Goal: Task Accomplishment & Management: Manage account settings

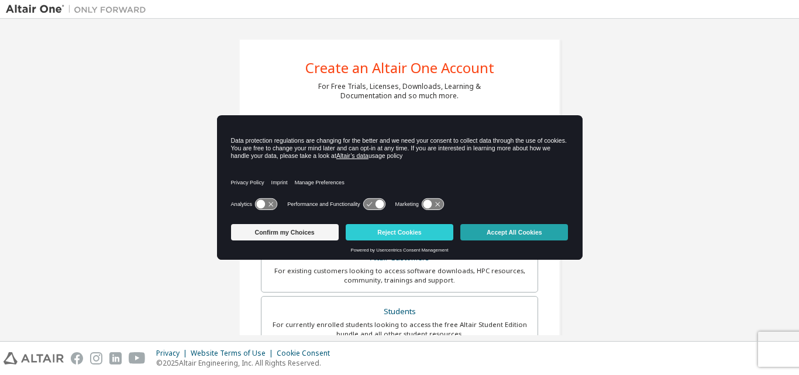
click at [530, 229] on button "Accept All Cookies" at bounding box center [514, 232] width 108 height 16
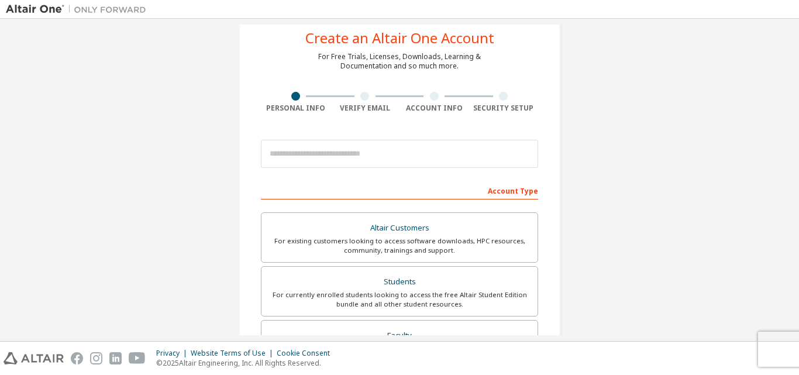
scroll to position [16, 0]
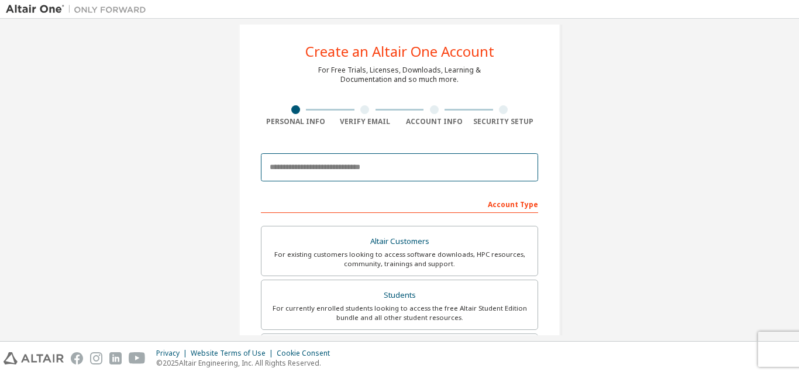
click at [339, 171] on input "email" at bounding box center [399, 167] width 277 height 28
type input "**********"
click at [452, 170] on input "**********" at bounding box center [399, 167] width 277 height 28
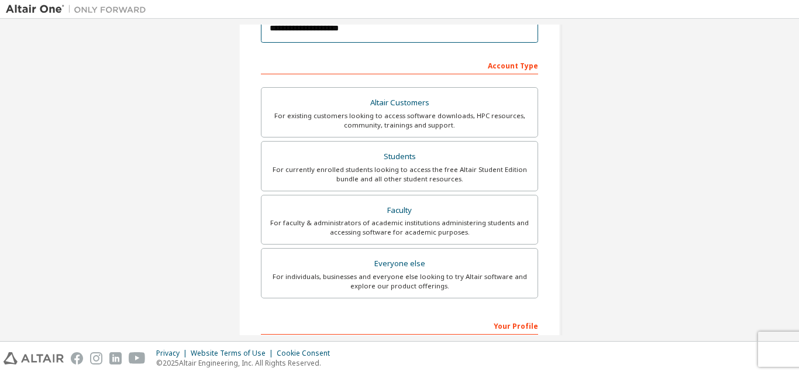
scroll to position [309, 0]
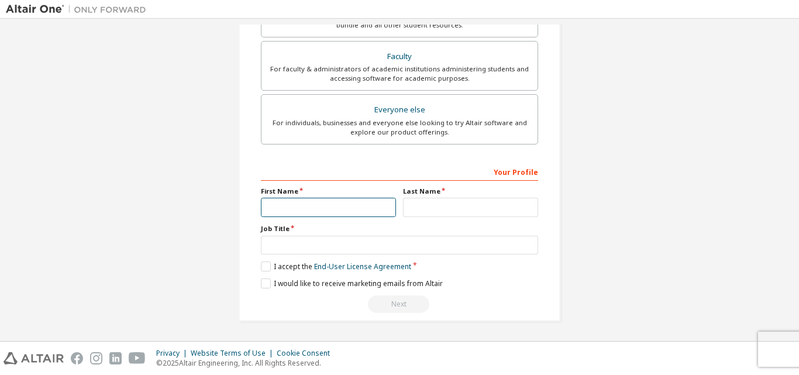
click at [348, 208] on input "text" at bounding box center [328, 207] width 135 height 19
type input "*****"
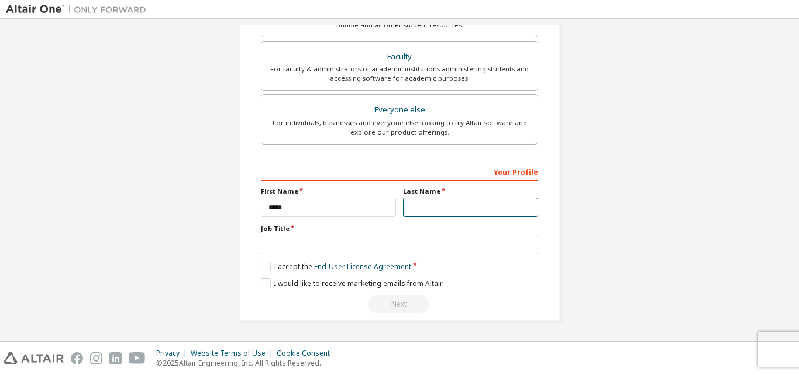
click at [415, 204] on input "text" at bounding box center [470, 207] width 135 height 19
type input "**"
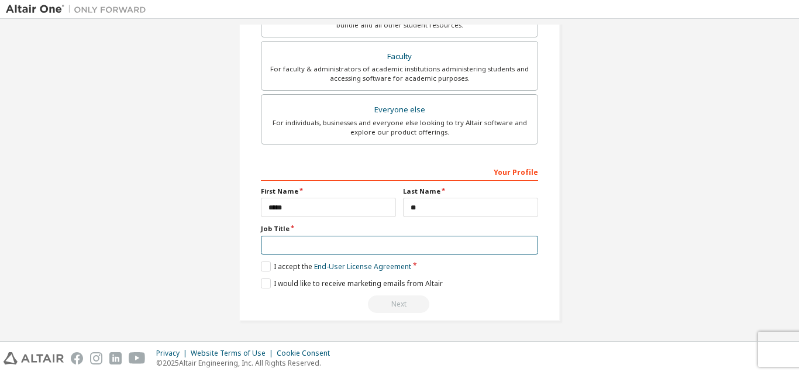
click at [349, 249] on input "text" at bounding box center [399, 245] width 277 height 19
type input "*********"
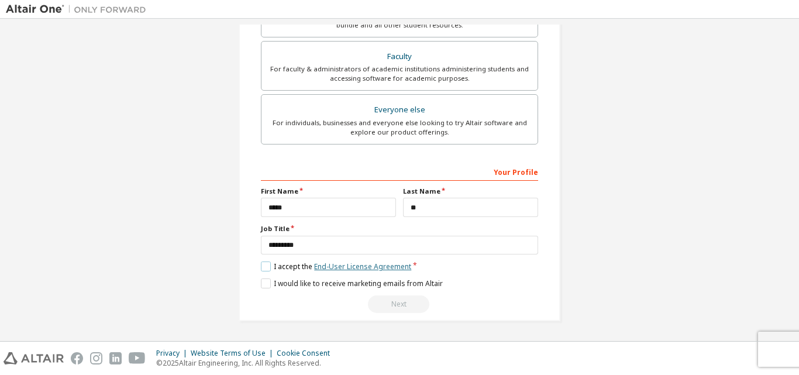
click at [345, 264] on link "End-User License Agreement" at bounding box center [362, 267] width 97 height 10
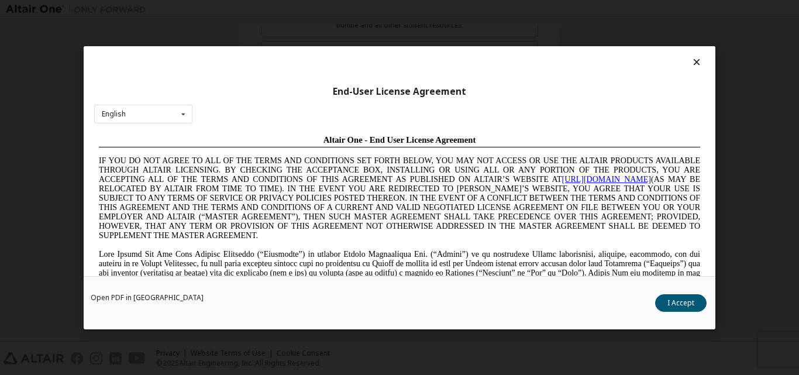
scroll to position [0, 0]
click at [695, 61] on icon at bounding box center [697, 62] width 12 height 11
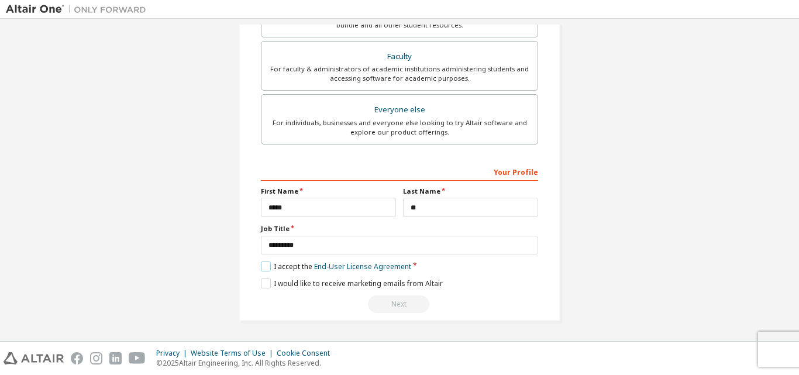
click at [267, 267] on label "I accept the End-User License Agreement" at bounding box center [336, 267] width 150 height 10
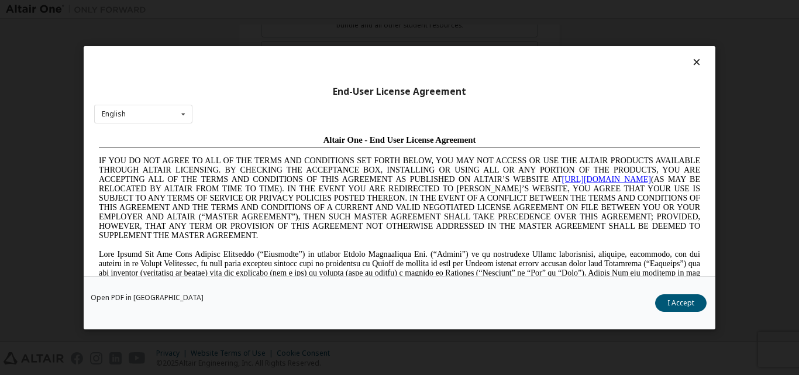
click at [691, 62] on icon at bounding box center [697, 62] width 12 height 11
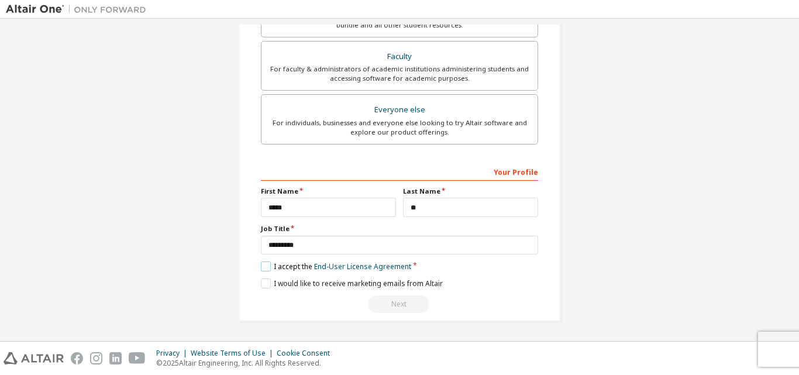
click at [261, 263] on label "I accept the End-User License Agreement" at bounding box center [336, 267] width 150 height 10
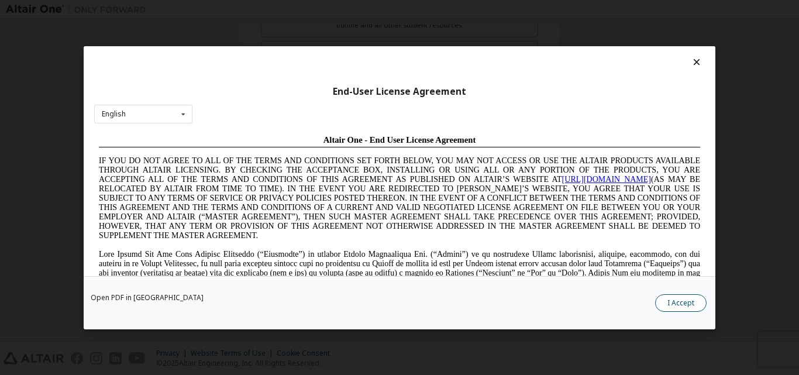
click at [682, 302] on button "I Accept" at bounding box center [680, 303] width 51 height 18
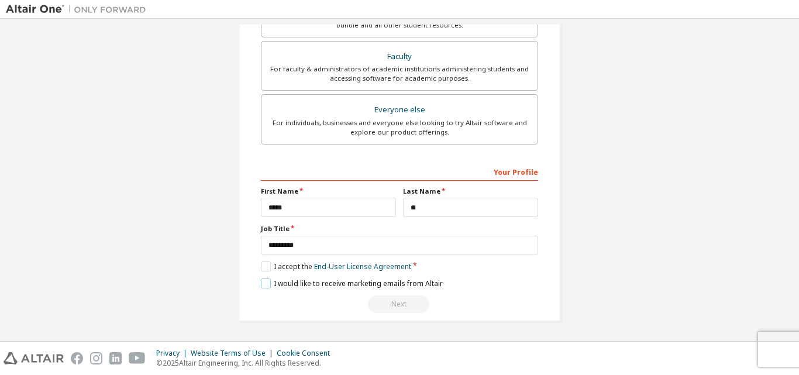
click at [263, 284] on label "I would like to receive marketing emails from Altair" at bounding box center [352, 284] width 182 height 10
click at [397, 305] on div "Next" at bounding box center [399, 304] width 277 height 18
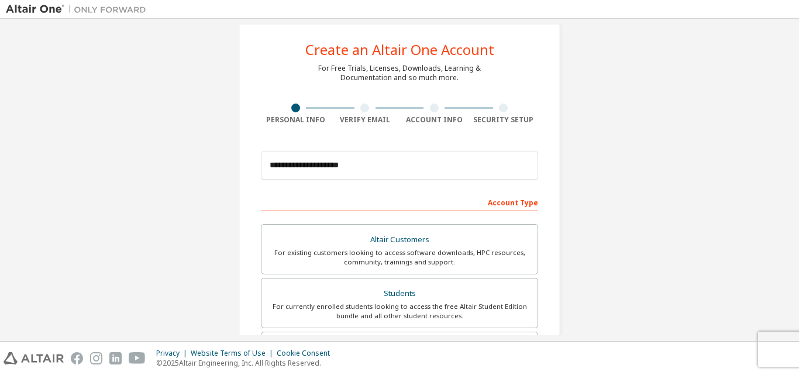
scroll to position [16, 0]
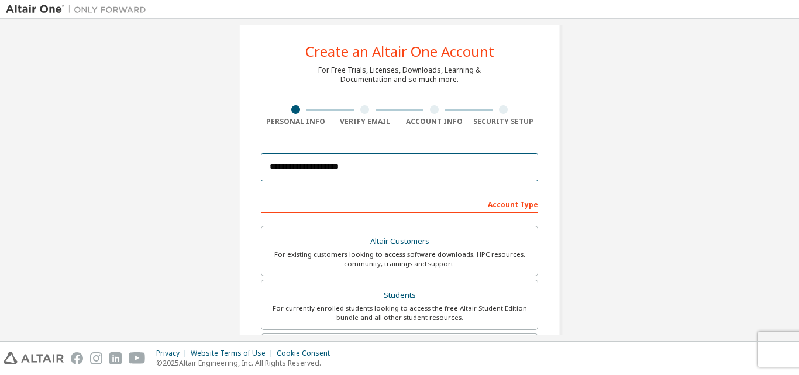
click at [362, 171] on input "**********" at bounding box center [399, 167] width 277 height 28
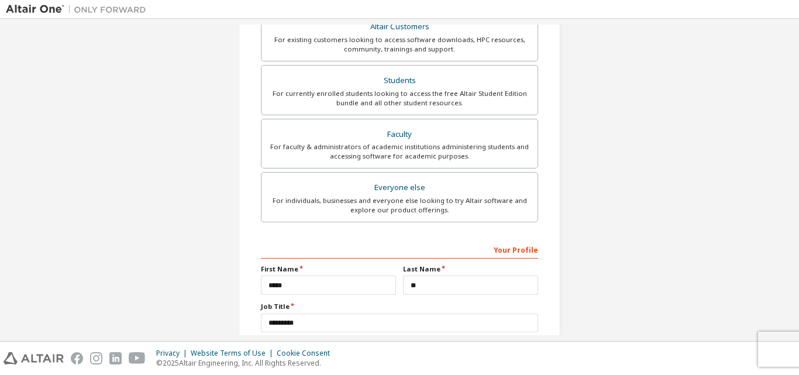
scroll to position [75, 0]
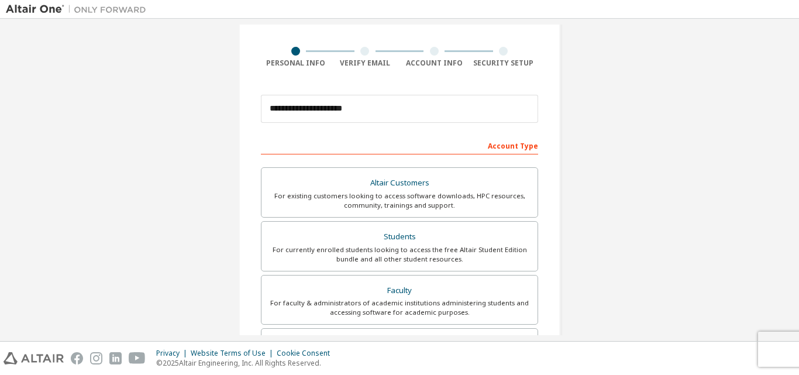
click at [497, 149] on div "Account Type" at bounding box center [399, 145] width 277 height 19
click at [504, 147] on div "Account Type" at bounding box center [399, 145] width 277 height 19
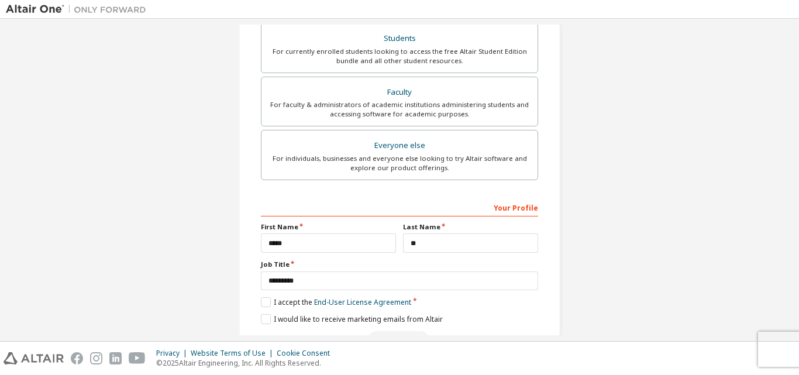
scroll to position [309, 0]
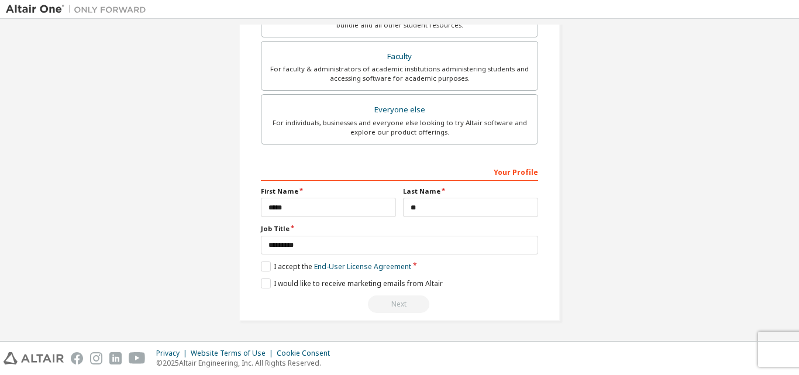
click at [404, 308] on div "Next" at bounding box center [399, 304] width 277 height 18
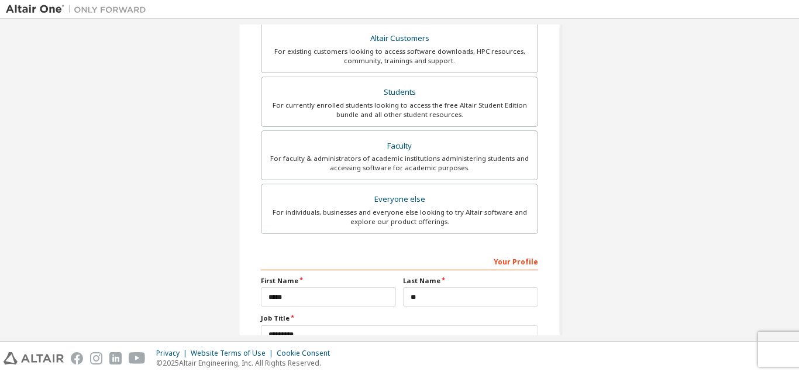
scroll to position [75, 0]
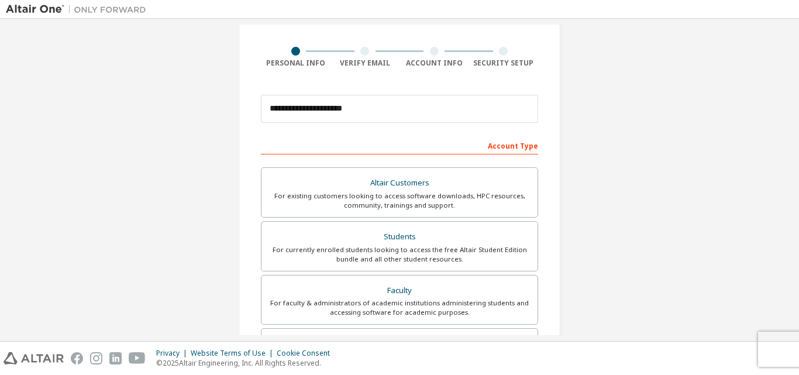
click at [518, 146] on div "Account Type" at bounding box center [399, 145] width 277 height 19
click at [509, 145] on div "Account Type" at bounding box center [399, 145] width 277 height 19
click at [523, 147] on div "Account Type" at bounding box center [399, 145] width 277 height 19
click at [528, 146] on div "Account Type" at bounding box center [399, 145] width 277 height 19
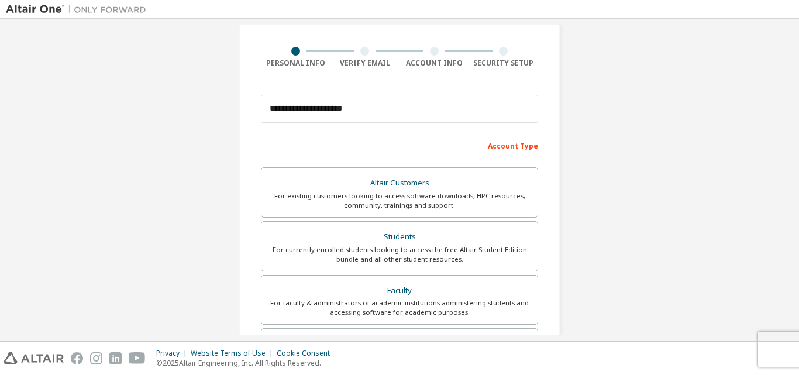
click at [363, 53] on div at bounding box center [364, 51] width 9 height 9
click at [360, 51] on div at bounding box center [364, 51] width 9 height 9
click at [432, 53] on div at bounding box center [434, 51] width 9 height 9
drag, startPoint x: 432, startPoint y: 53, endPoint x: 480, endPoint y: 52, distance: 48.0
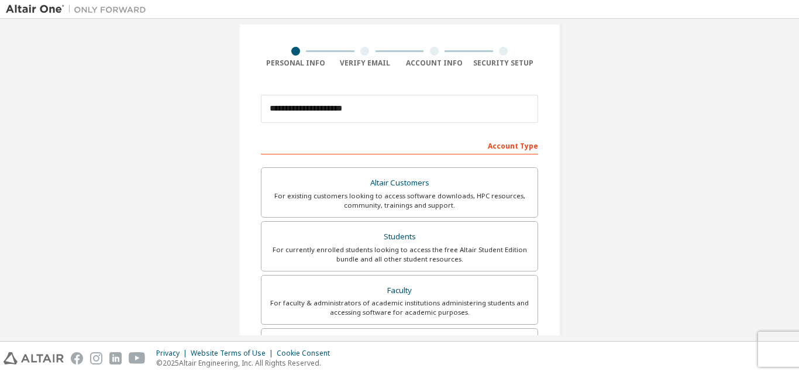
click at [436, 53] on div at bounding box center [435, 51] width 70 height 9
click at [499, 53] on div at bounding box center [503, 51] width 9 height 9
drag, startPoint x: 498, startPoint y: 53, endPoint x: 360, endPoint y: 56, distance: 137.5
click at [496, 54] on div at bounding box center [504, 51] width 70 height 9
click at [360, 57] on div "Verify Email" at bounding box center [366, 57] width 70 height 21
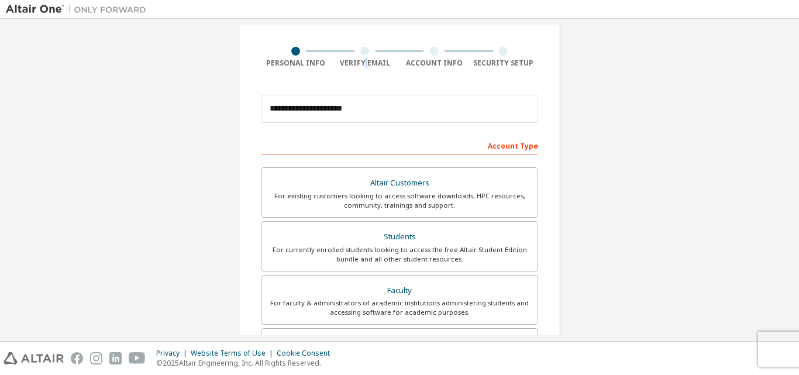
click at [360, 57] on div "Verify Email" at bounding box center [366, 57] width 70 height 21
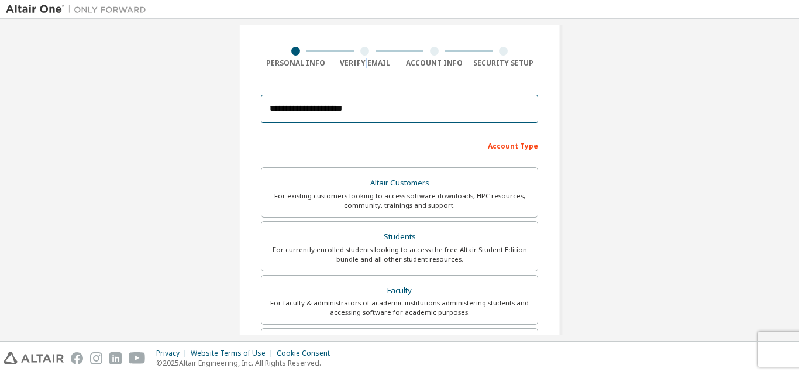
click at [331, 105] on input "**********" at bounding box center [399, 109] width 277 height 28
click at [372, 101] on input "**********" at bounding box center [399, 109] width 277 height 28
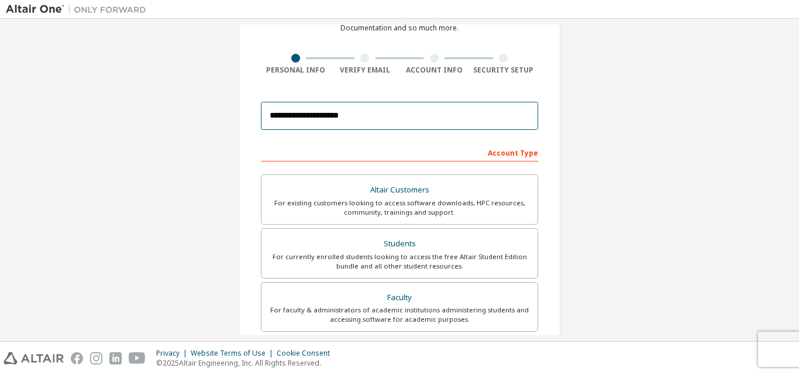
scroll to position [176, 0]
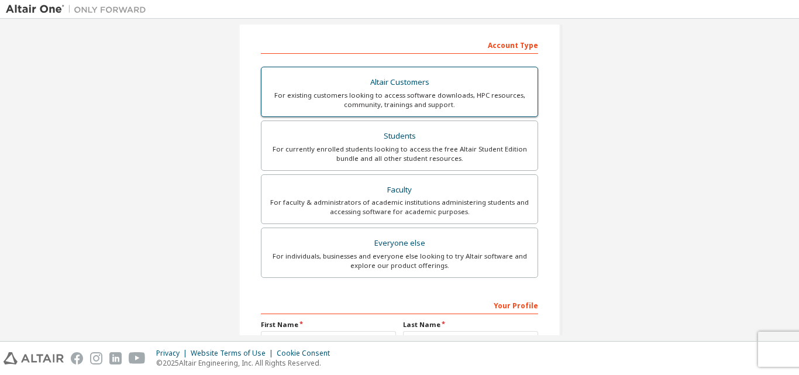
click at [511, 107] on div "For existing customers looking to access software downloads, HPC resources, com…" at bounding box center [400, 100] width 262 height 19
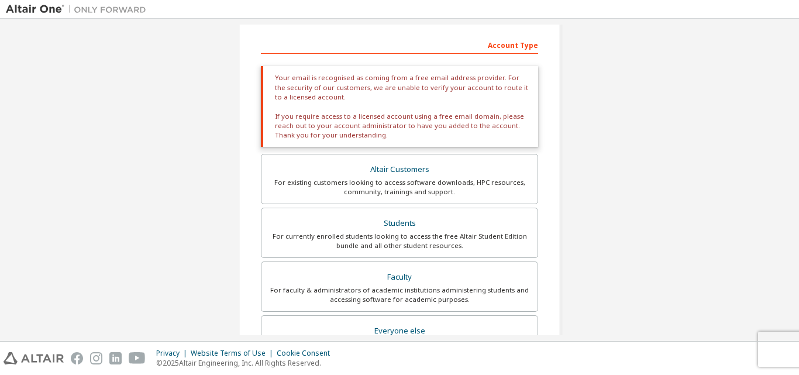
click at [388, 130] on div "Your email is recognised as coming from a free email address provider. For the …" at bounding box center [399, 106] width 277 height 81
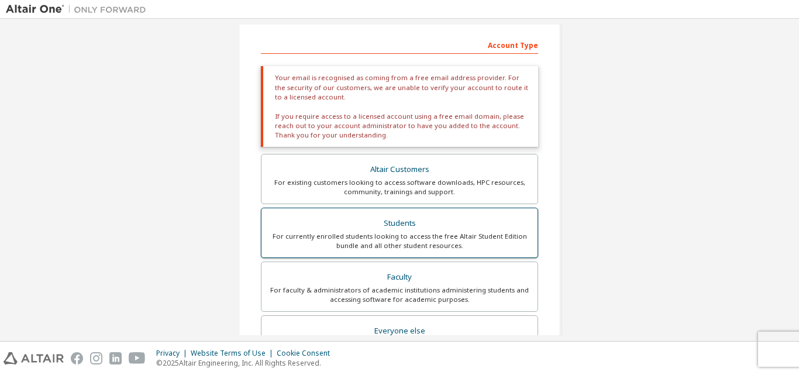
click at [412, 218] on div "Students" at bounding box center [400, 223] width 262 height 16
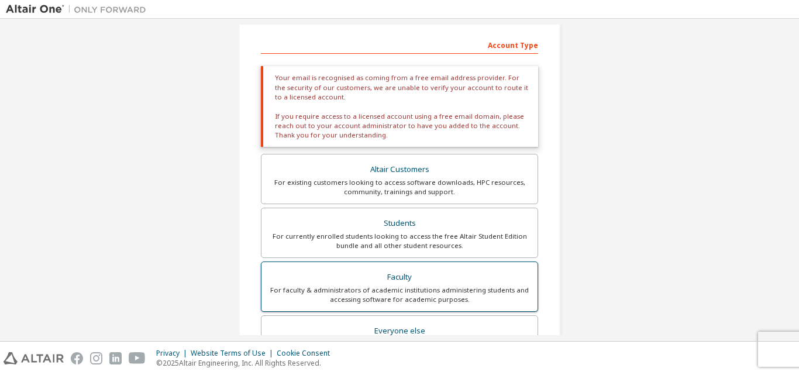
click at [419, 269] on div "Faculty" at bounding box center [400, 277] width 262 height 16
click at [417, 269] on div "Faculty" at bounding box center [400, 277] width 262 height 16
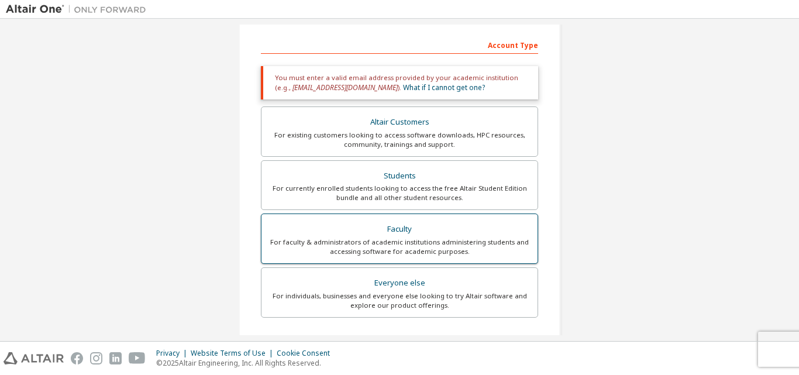
click at [417, 231] on div "Faculty" at bounding box center [400, 229] width 262 height 16
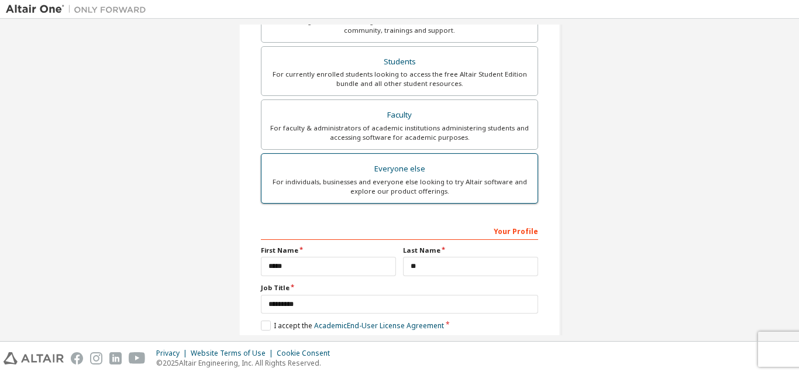
scroll to position [293, 0]
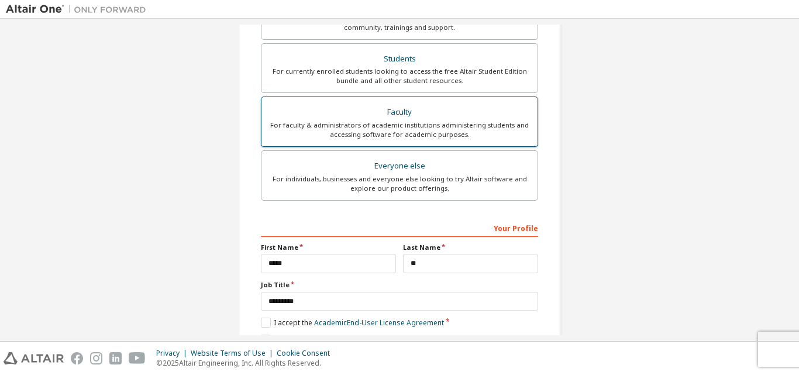
click at [386, 130] on div "For faculty & administrators of academic institutions administering students an…" at bounding box center [400, 130] width 262 height 19
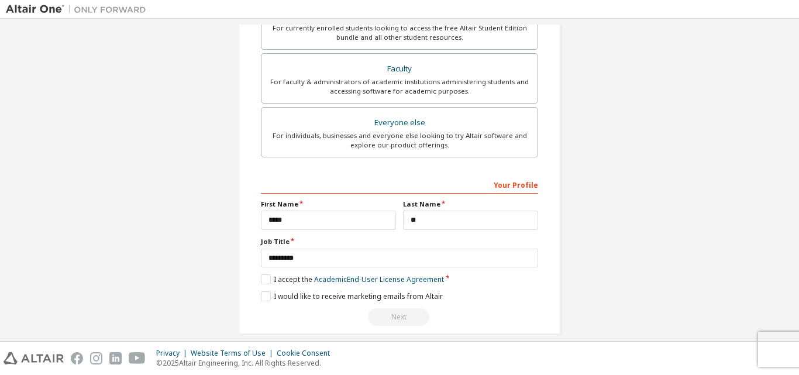
scroll to position [349, 0]
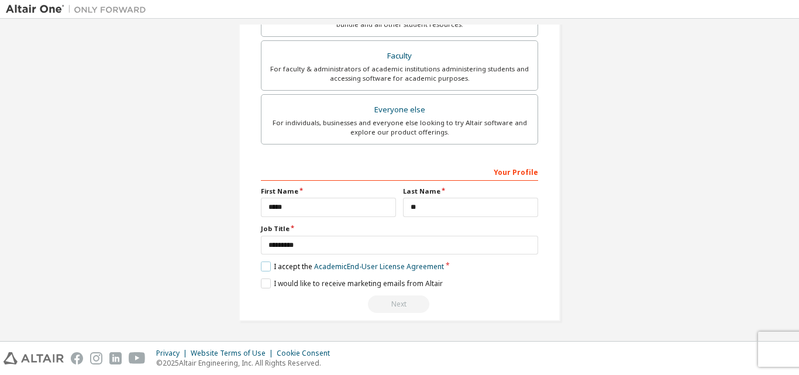
click at [263, 270] on label "I accept the Academic End-User License Agreement" at bounding box center [352, 267] width 183 height 10
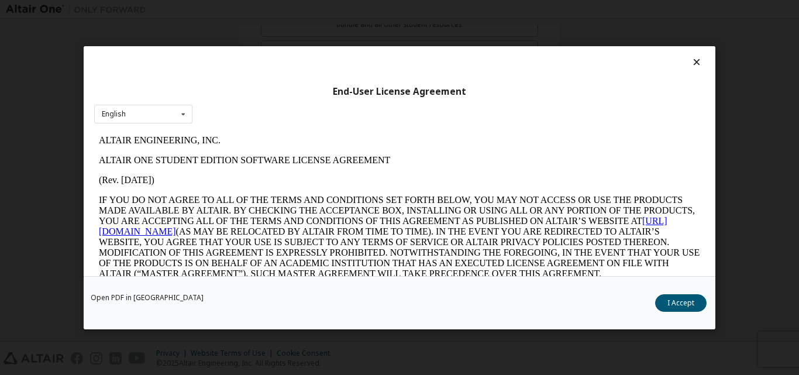
scroll to position [0, 0]
click at [678, 302] on button "I Accept" at bounding box center [680, 303] width 51 height 18
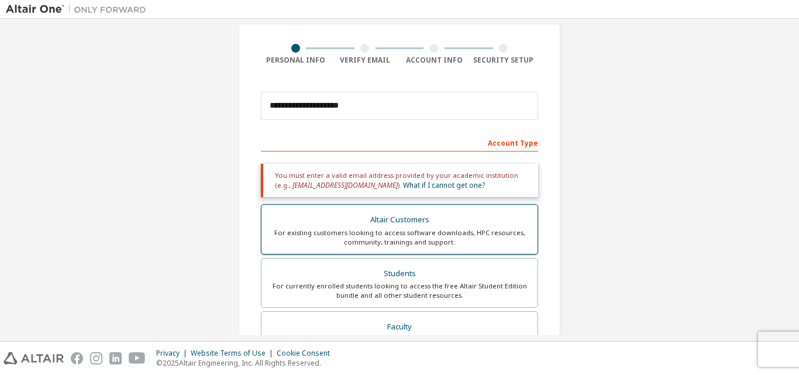
scroll to position [117, 0]
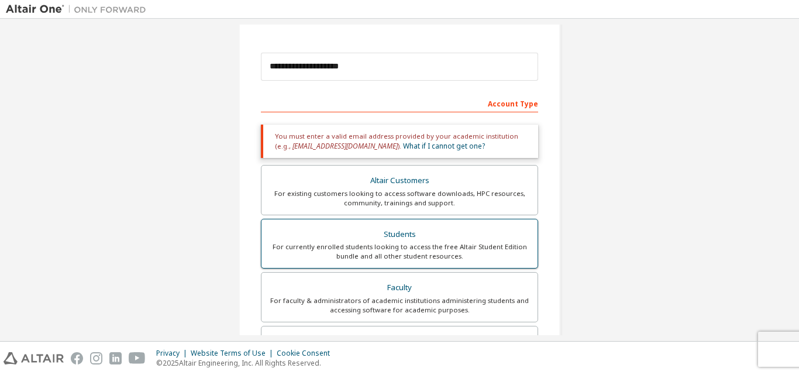
click at [425, 268] on label "Students For currently enrolled students looking to access the free Altair Stud…" at bounding box center [399, 244] width 277 height 50
click at [425, 263] on label "Students For currently enrolled students looking to access the free Altair Stud…" at bounding box center [399, 244] width 277 height 50
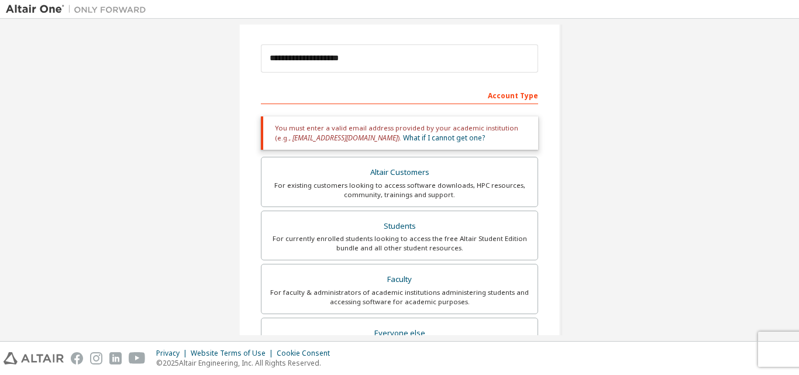
scroll to position [293, 0]
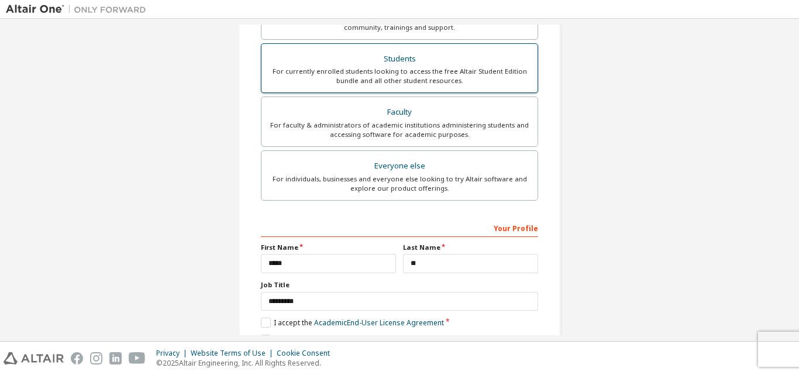
click at [426, 78] on div "For currently enrolled students looking to access the free Altair Student Editi…" at bounding box center [400, 76] width 262 height 19
drag, startPoint x: 426, startPoint y: 78, endPoint x: 387, endPoint y: 70, distance: 40.2
click at [387, 70] on div "For currently enrolled students looking to access the free Altair Student Editi…" at bounding box center [400, 76] width 262 height 19
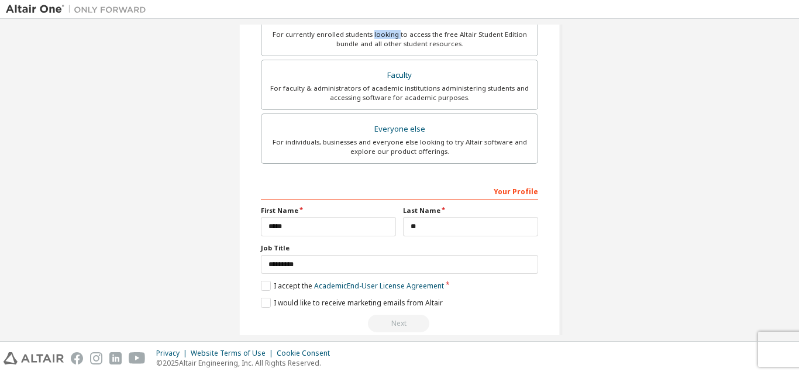
scroll to position [349, 0]
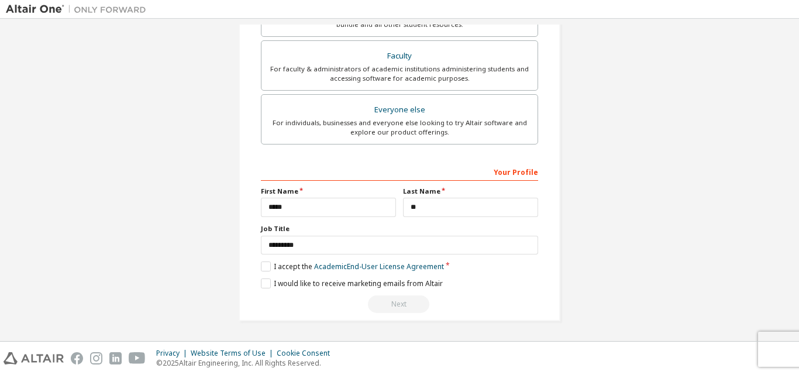
click at [401, 300] on div "Next" at bounding box center [399, 304] width 277 height 18
click at [400, 302] on div "Next" at bounding box center [399, 304] width 277 height 18
click at [401, 302] on div "Next" at bounding box center [399, 304] width 277 height 18
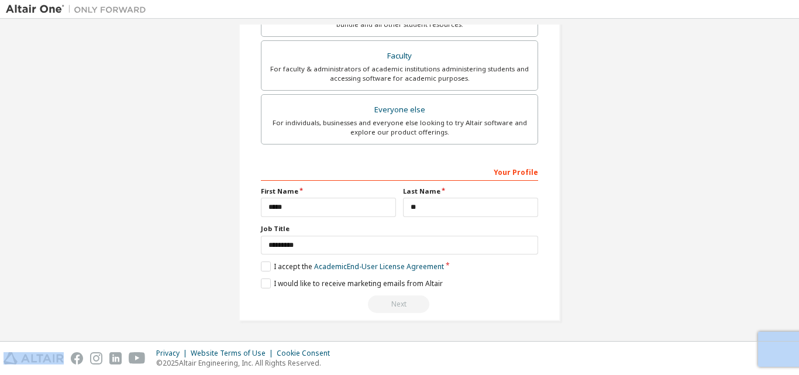
click at [401, 302] on div "Next" at bounding box center [399, 304] width 277 height 18
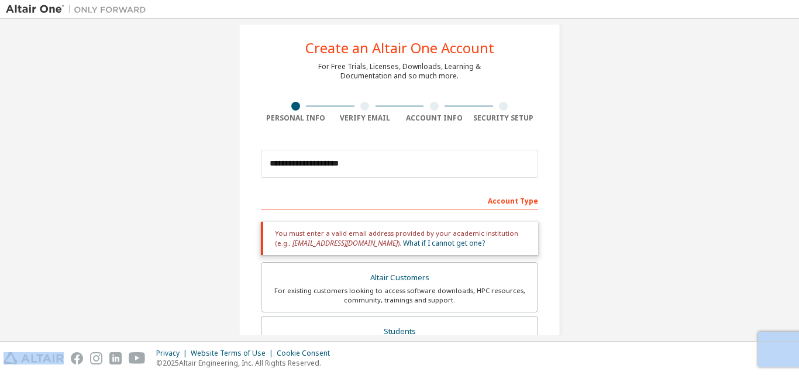
scroll to position [0, 0]
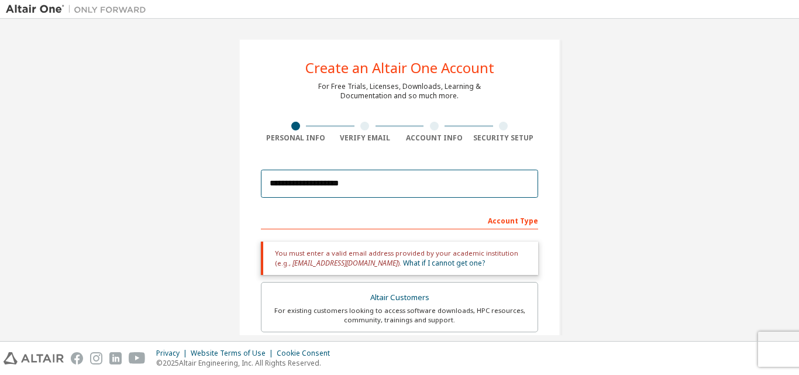
drag, startPoint x: 356, startPoint y: 184, endPoint x: 315, endPoint y: 185, distance: 40.4
click at [315, 185] on input "**********" at bounding box center [399, 184] width 277 height 28
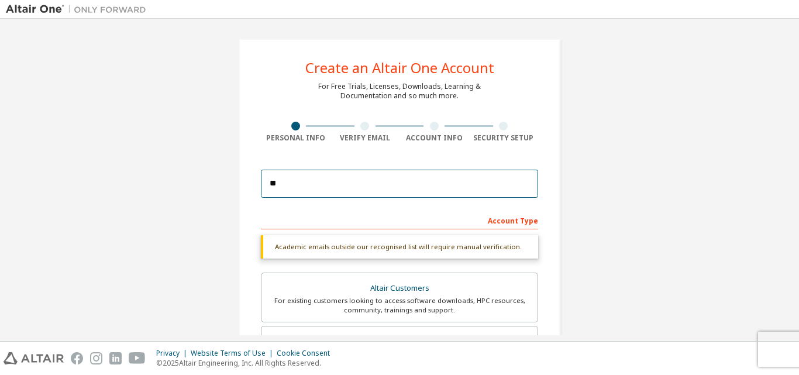
type input "*"
click at [387, 178] on input "**********" at bounding box center [399, 184] width 277 height 28
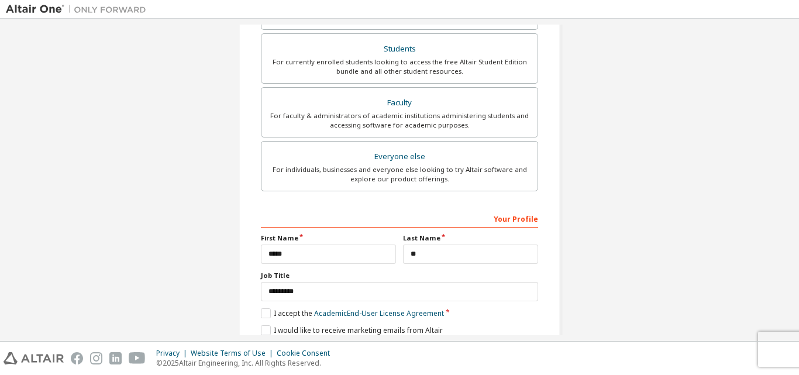
scroll to position [339, 0]
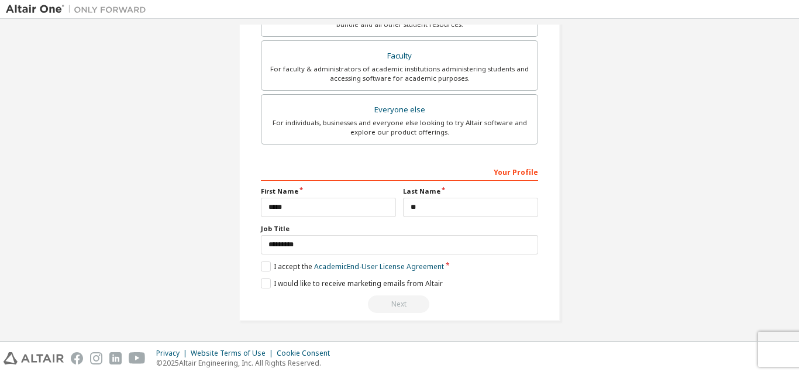
type input "**********"
click at [400, 302] on button "Next" at bounding box center [398, 304] width 61 height 18
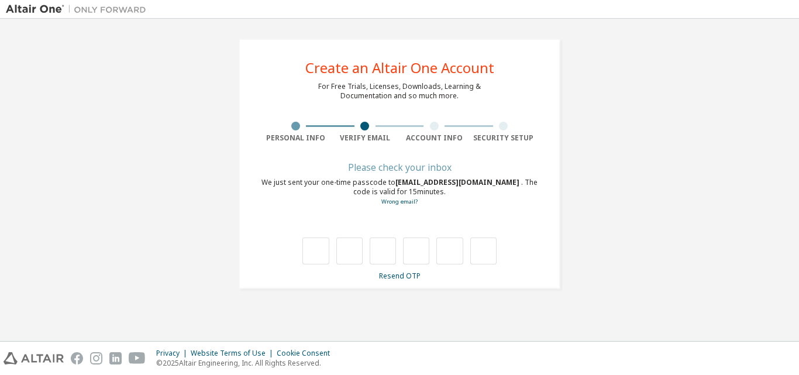
scroll to position [0, 0]
type input "*"
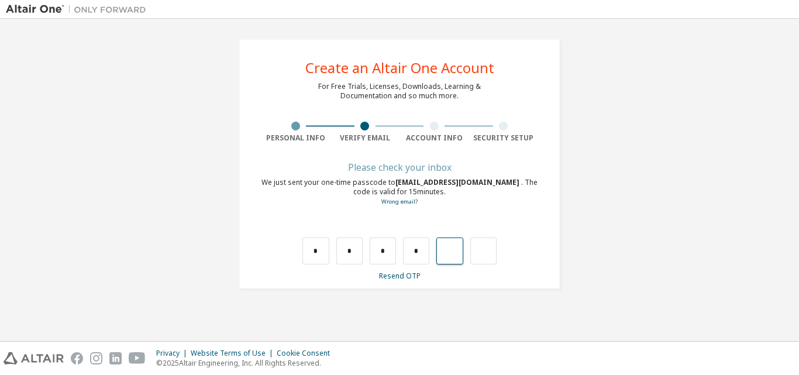
type input "*"
click at [317, 242] on input "text" at bounding box center [315, 251] width 26 height 27
type input "*"
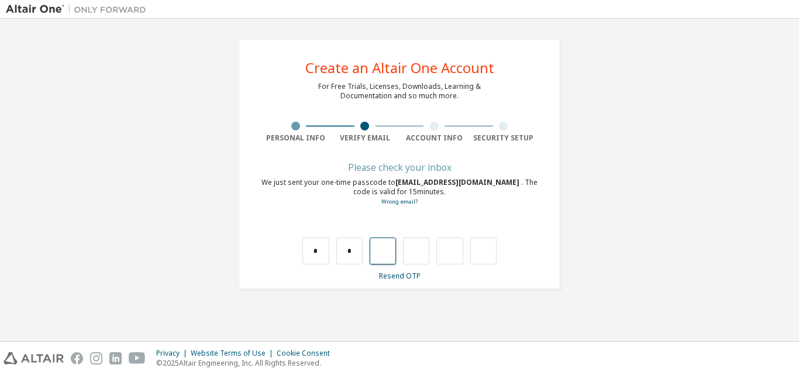
type input "*"
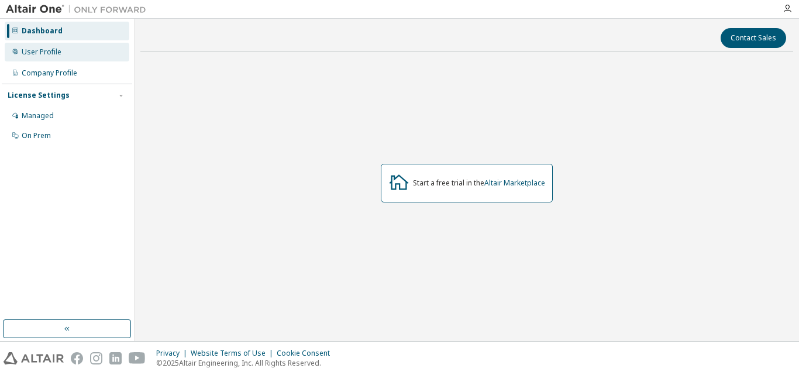
click at [25, 51] on div "User Profile" at bounding box center [42, 51] width 40 height 9
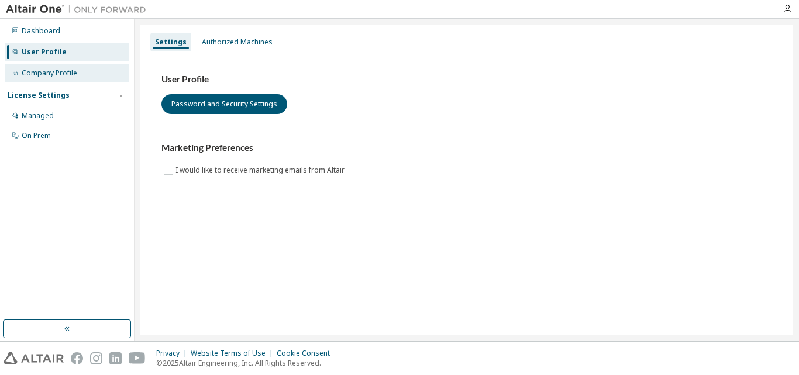
click at [50, 77] on div "Company Profile" at bounding box center [50, 72] width 56 height 9
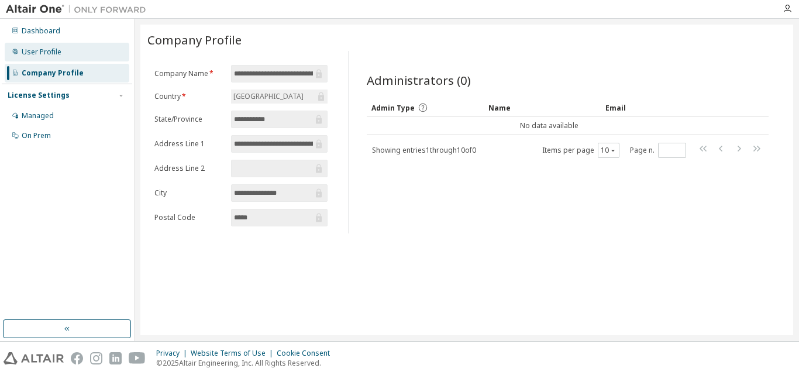
click at [59, 53] on div "User Profile" at bounding box center [42, 51] width 40 height 9
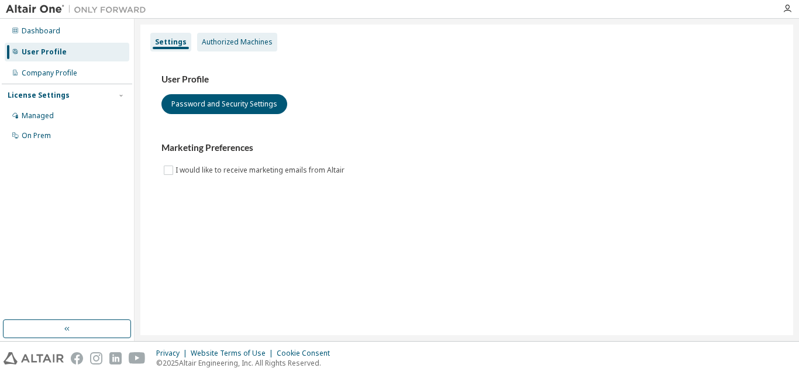
click at [238, 46] on div "Authorized Machines" at bounding box center [237, 41] width 71 height 9
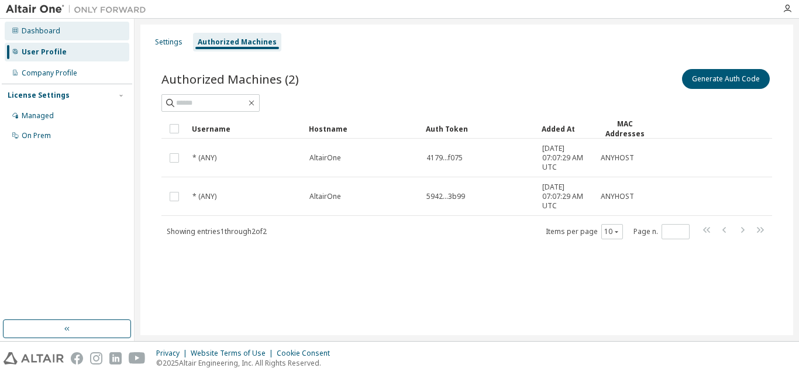
click at [48, 32] on div "Dashboard" at bounding box center [41, 30] width 39 height 9
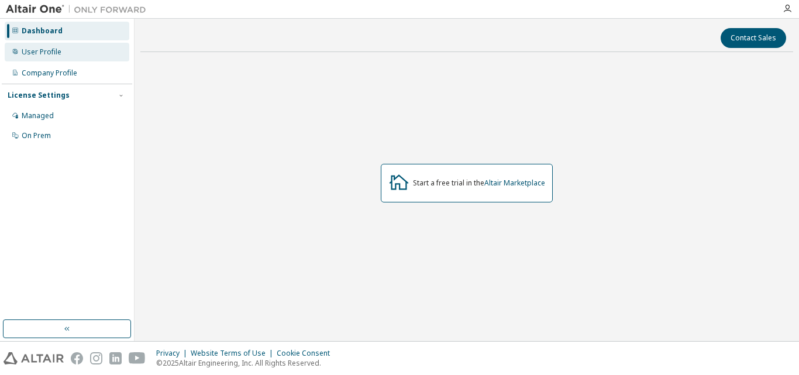
click at [35, 53] on div "User Profile" at bounding box center [42, 51] width 40 height 9
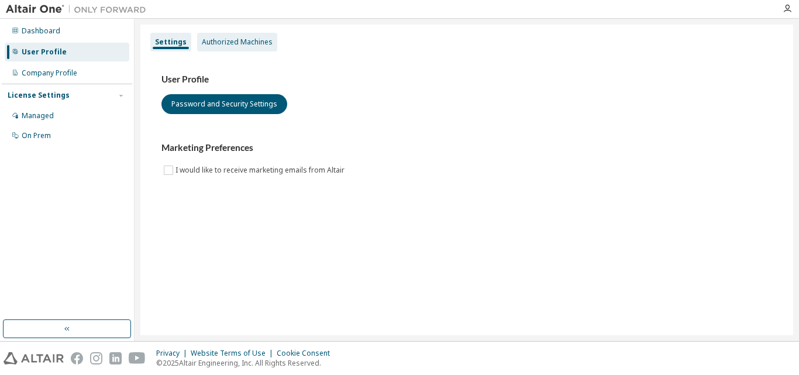
click at [226, 45] on div "Authorized Machines" at bounding box center [237, 41] width 71 height 9
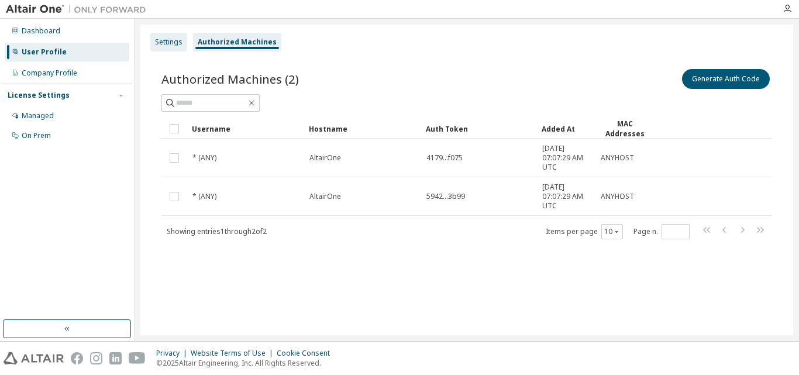
click at [166, 39] on div "Settings" at bounding box center [168, 41] width 27 height 9
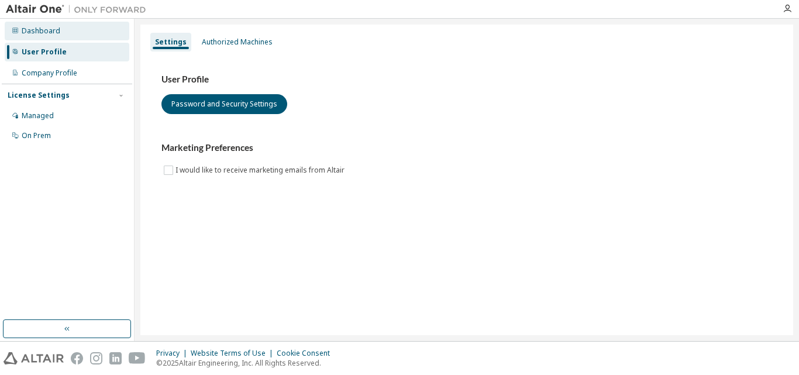
click at [32, 29] on div "Dashboard" at bounding box center [41, 30] width 39 height 9
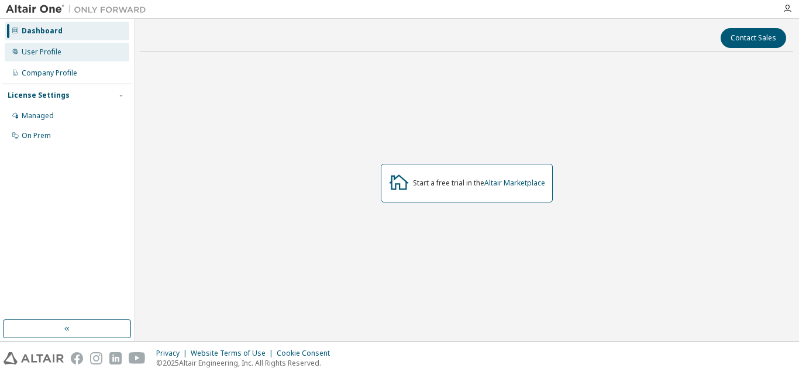
click at [49, 53] on div "User Profile" at bounding box center [42, 51] width 40 height 9
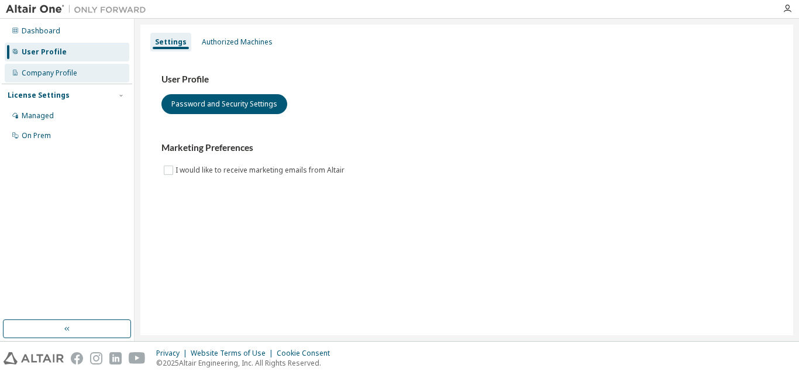
click at [57, 70] on div "Company Profile" at bounding box center [50, 72] width 56 height 9
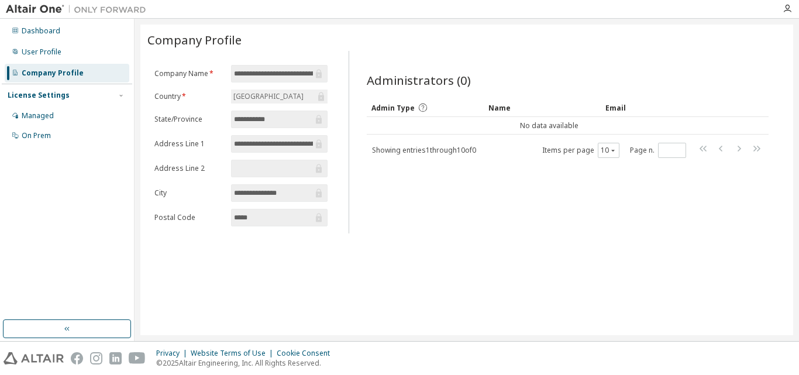
click at [30, 95] on div "License Settings" at bounding box center [39, 95] width 62 height 9
click at [49, 33] on div "Dashboard" at bounding box center [41, 30] width 39 height 9
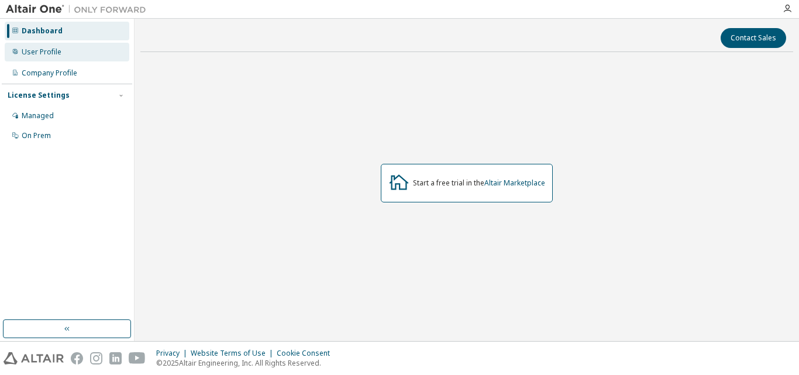
click at [51, 54] on div "User Profile" at bounding box center [42, 51] width 40 height 9
click at [35, 53] on div "User Profile" at bounding box center [42, 51] width 40 height 9
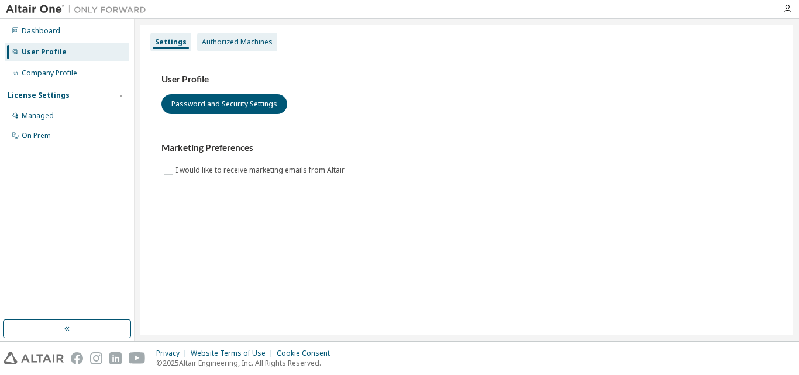
click at [209, 50] on div "Authorized Machines" at bounding box center [237, 42] width 80 height 19
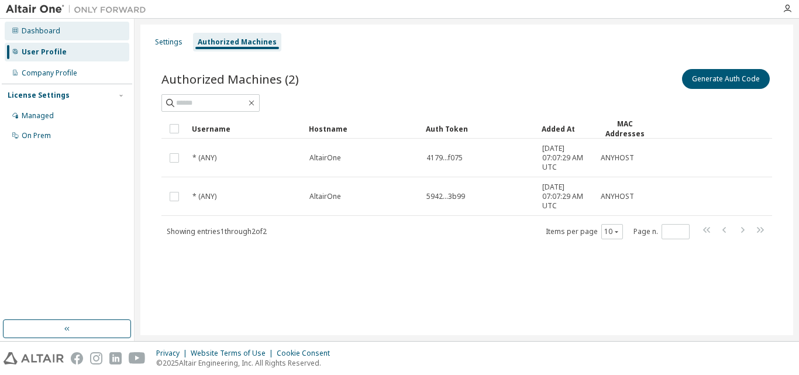
click at [15, 27] on icon at bounding box center [15, 30] width 7 height 7
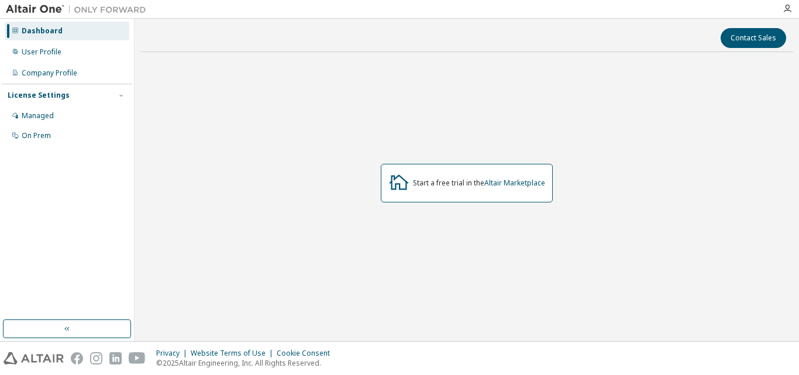
click at [527, 189] on div "Start a free trial in the Altair Marketplace" at bounding box center [467, 183] width 172 height 39
click at [442, 181] on div "Start a free trial in the Altair Marketplace" at bounding box center [479, 182] width 132 height 9
click at [399, 188] on icon at bounding box center [399, 182] width 19 height 15
click at [398, 187] on icon at bounding box center [399, 182] width 19 height 15
click at [19, 44] on div "User Profile" at bounding box center [67, 52] width 125 height 19
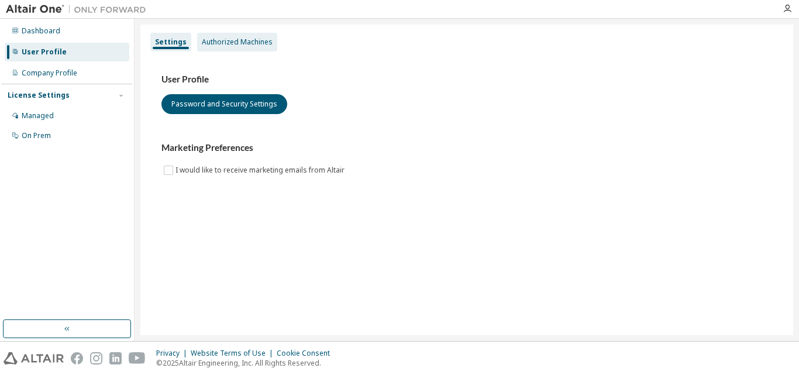
click at [232, 35] on div "Authorized Machines" at bounding box center [237, 42] width 80 height 19
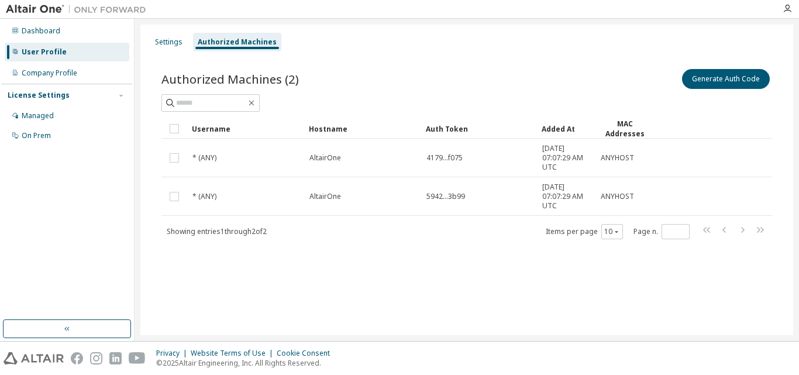
click at [43, 55] on div "User Profile" at bounding box center [44, 51] width 45 height 9
click at [703, 76] on button "Generate Auth Code" at bounding box center [726, 79] width 88 height 20
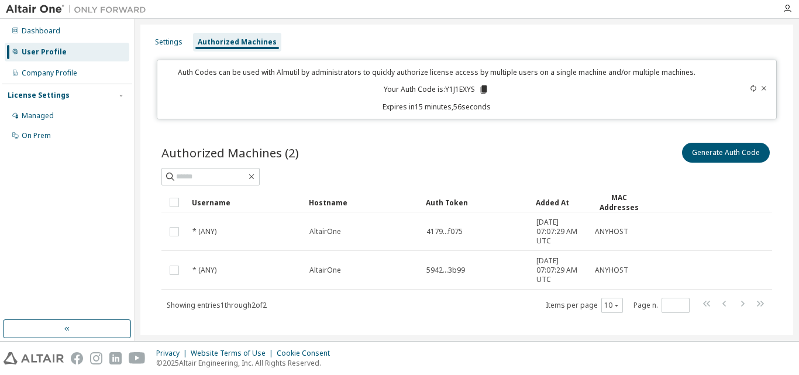
click at [761, 88] on icon at bounding box center [764, 88] width 7 height 7
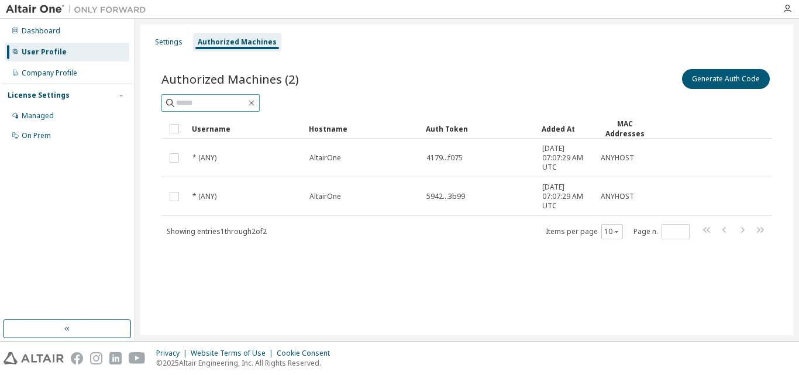
click at [176, 107] on input "text" at bounding box center [211, 103] width 70 height 12
type input "********"
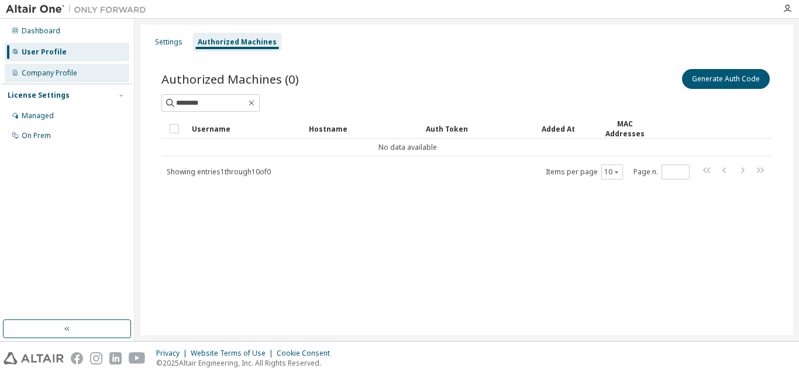
click at [71, 69] on div "Company Profile" at bounding box center [50, 72] width 56 height 9
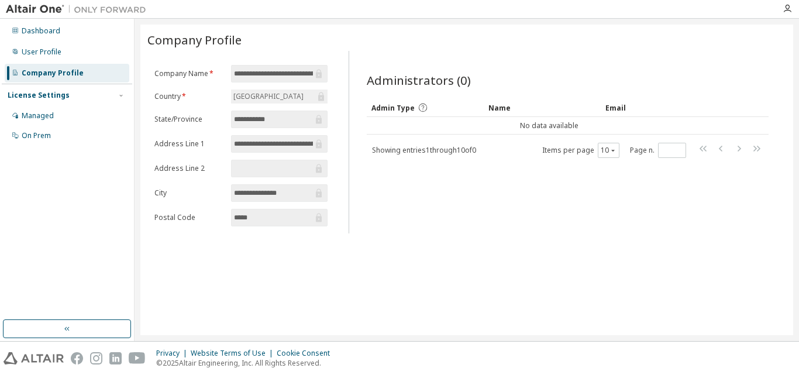
click at [294, 153] on form "**********" at bounding box center [240, 145] width 173 height 161
click at [268, 73] on input "**********" at bounding box center [274, 74] width 80 height 12
click at [428, 128] on td "No data available" at bounding box center [549, 126] width 365 height 18
click at [505, 107] on div "Name" at bounding box center [543, 107] width 108 height 19
click at [624, 103] on div "Email" at bounding box center [637, 107] width 63 height 19
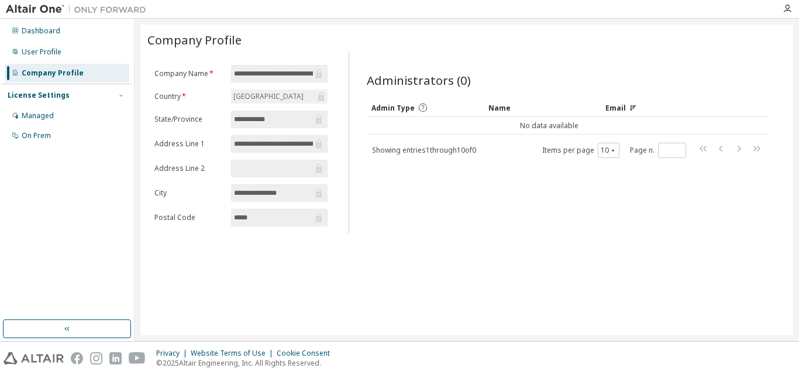
click at [396, 100] on div "Admin Type" at bounding box center [426, 107] width 108 height 19
